Goal: Task Accomplishment & Management: Complete application form

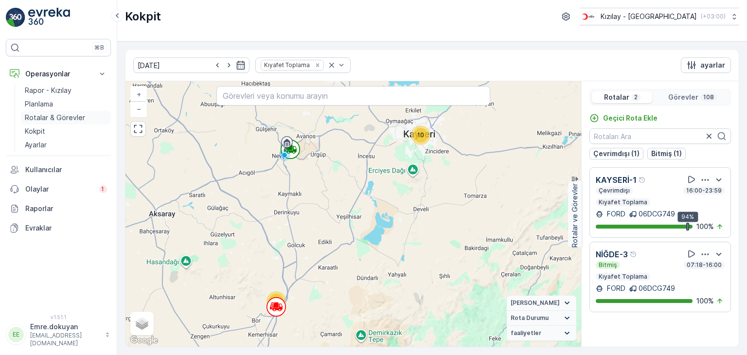
drag, startPoint x: 37, startPoint y: 114, endPoint x: 85, endPoint y: 118, distance: 47.8
click at [37, 114] on p "Rotalar & Görevler" at bounding box center [55, 118] width 60 height 10
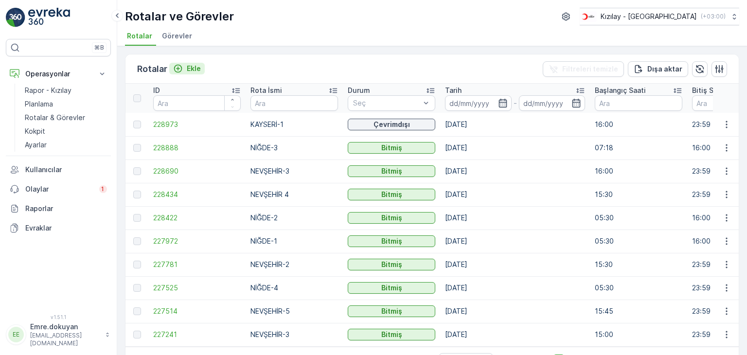
click at [192, 69] on p "Ekle" at bounding box center [194, 69] width 14 height 10
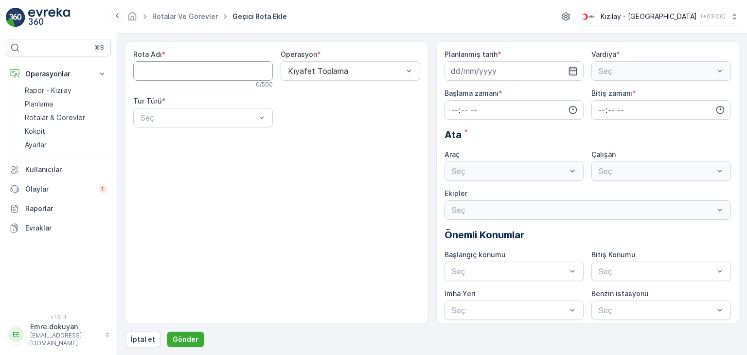
click at [191, 74] on Adı "Rota Adı" at bounding box center [203, 70] width 140 height 19
type Adı "NİĞDE-5"
click at [341, 94] on span "Kıyafet Toplama" at bounding box center [317, 94] width 60 height 9
click at [177, 124] on div "Seç" at bounding box center [203, 117] width 140 height 19
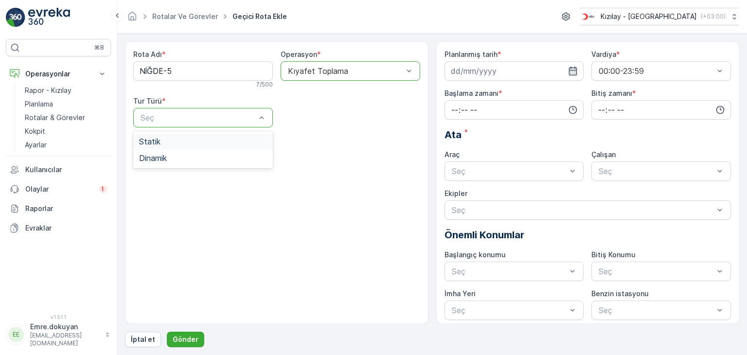
click at [173, 143] on div "Statik" at bounding box center [203, 141] width 128 height 9
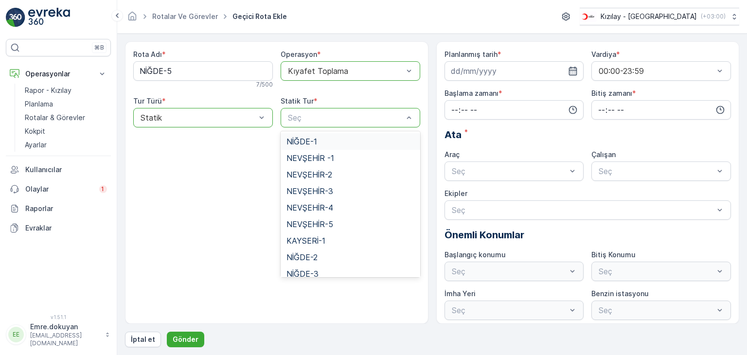
click at [346, 123] on div "Seç" at bounding box center [351, 117] width 140 height 19
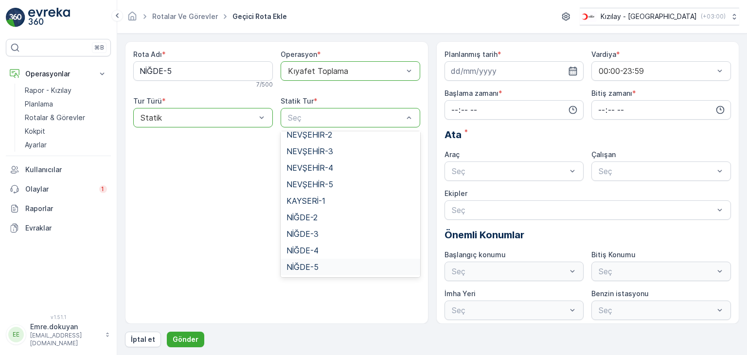
click at [309, 267] on span "NİĞDE-5" at bounding box center [303, 267] width 32 height 9
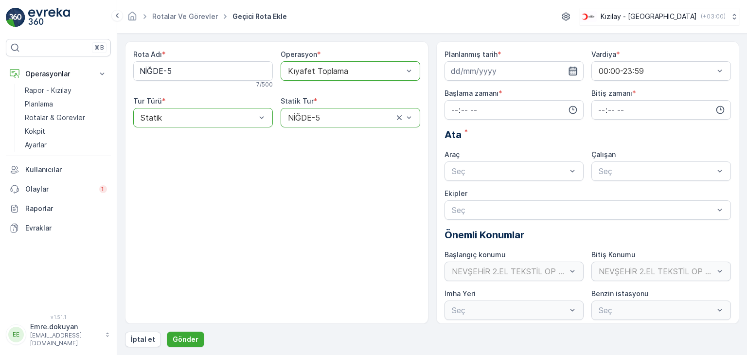
click at [571, 72] on icon "button" at bounding box center [573, 71] width 10 height 10
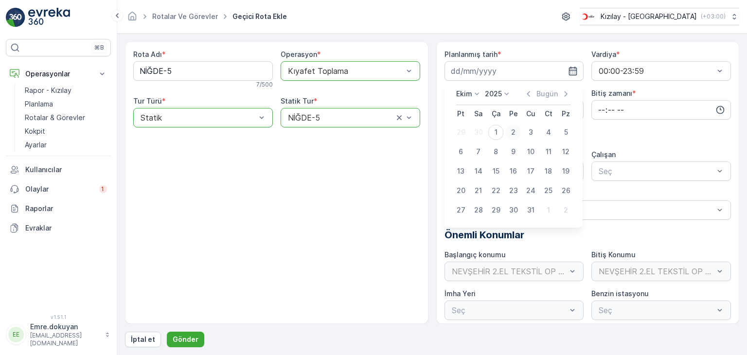
click at [512, 133] on div "2" at bounding box center [514, 133] width 16 height 16
type input "[DATE]"
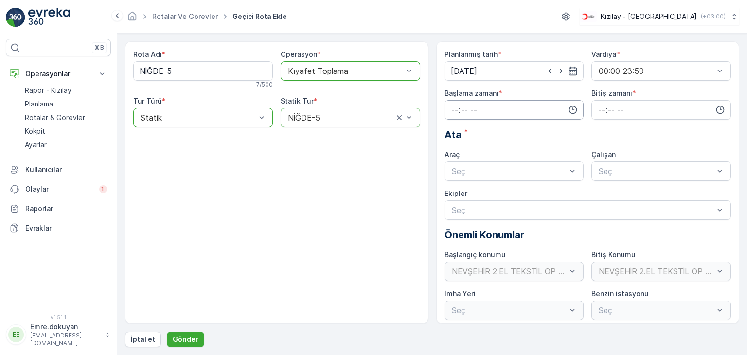
click at [450, 107] on input "time" at bounding box center [515, 109] width 140 height 19
click at [454, 147] on span "05" at bounding box center [454, 148] width 9 height 10
click at [478, 209] on span "45" at bounding box center [475, 206] width 9 height 10
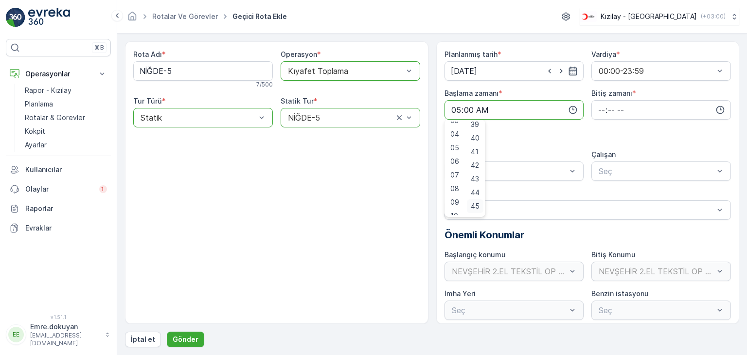
type input "05:45"
click at [597, 108] on input "time" at bounding box center [662, 109] width 140 height 19
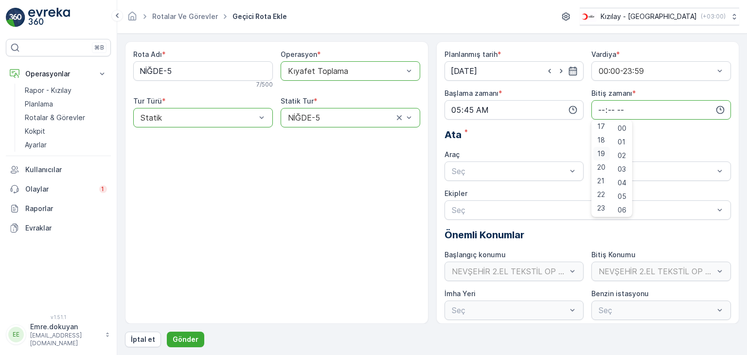
scroll to position [185, 0]
click at [598, 157] on span "16" at bounding box center [601, 162] width 8 height 10
type input "16:00"
click at [625, 127] on span "00" at bounding box center [622, 129] width 9 height 10
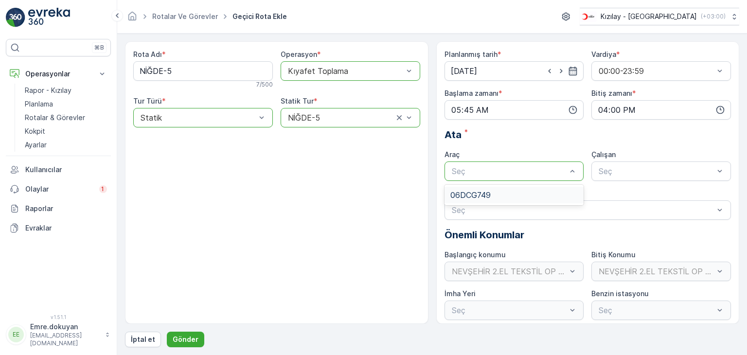
click at [483, 196] on span "06DCG749" at bounding box center [470, 195] width 40 height 9
click at [625, 198] on div "FORD" at bounding box center [661, 195] width 128 height 9
click at [192, 342] on p "Gönder" at bounding box center [186, 340] width 26 height 10
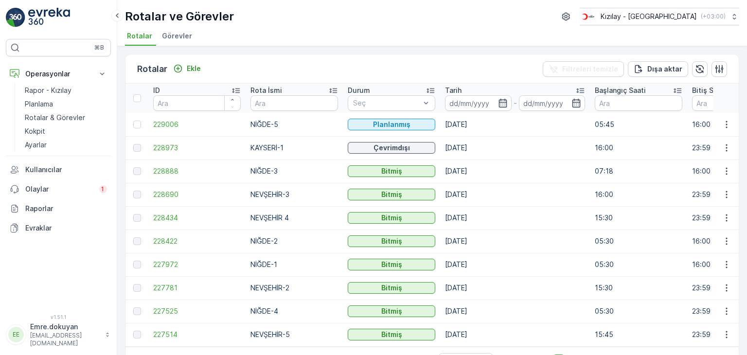
click at [44, 14] on img at bounding box center [49, 17] width 42 height 19
